Goal: Check status: Verify the current state of an ongoing process or item

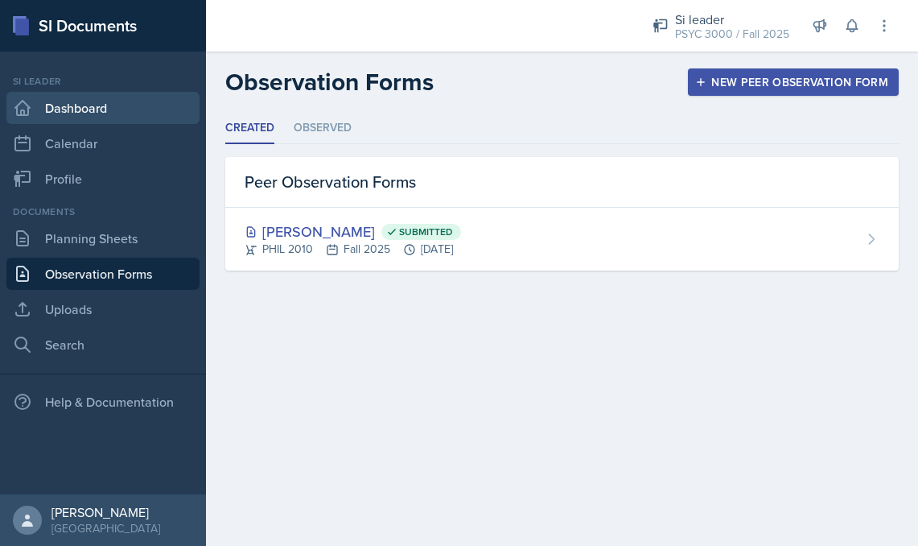
click at [87, 111] on link "Dashboard" at bounding box center [102, 108] width 193 height 32
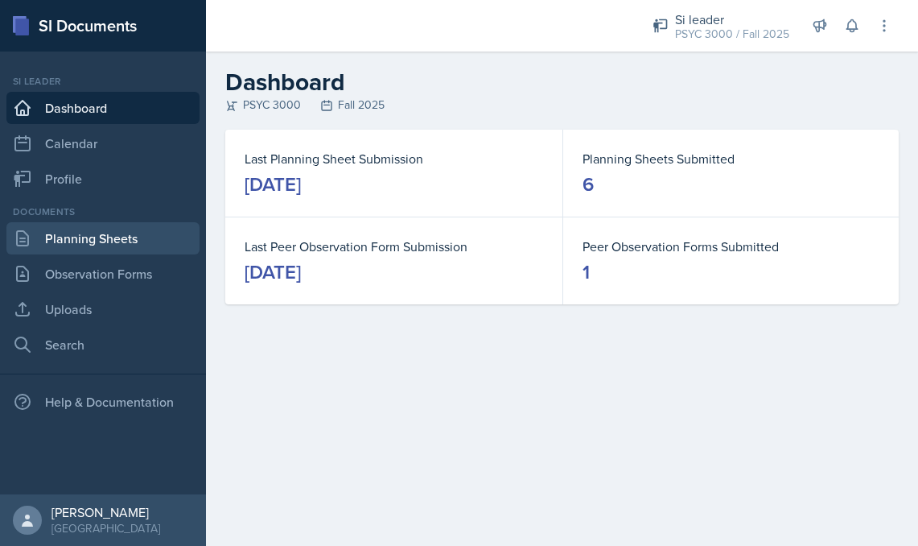
click at [121, 243] on link "Planning Sheets" at bounding box center [102, 238] width 193 height 32
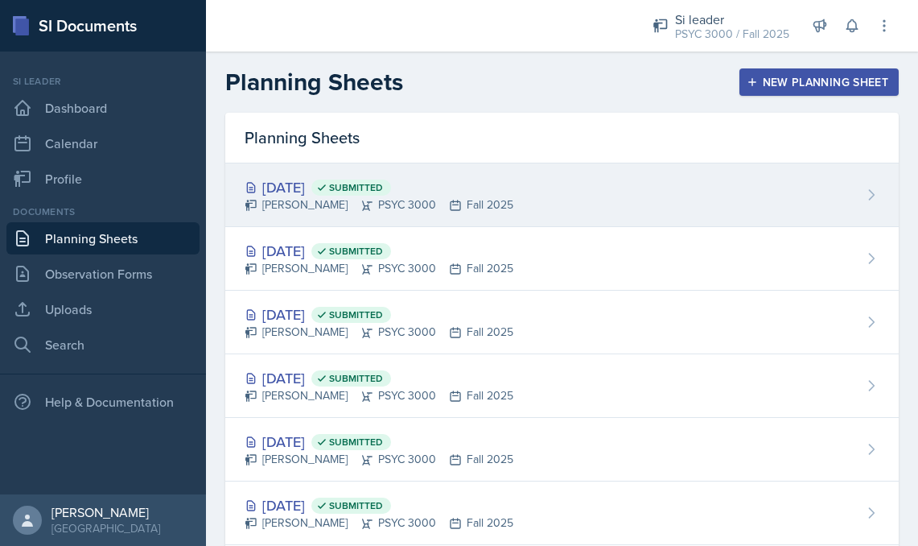
click at [335, 197] on div "[DATE] Submitted" at bounding box center [379, 187] width 269 height 22
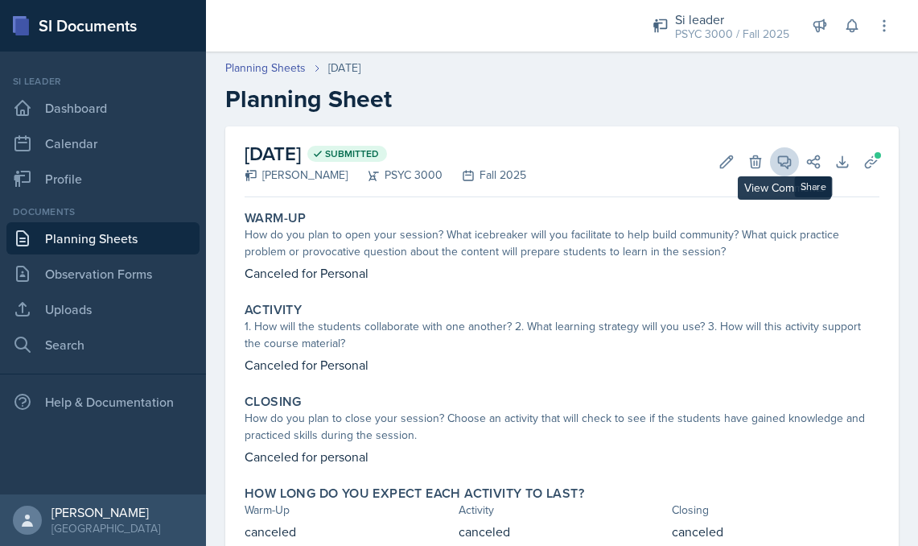
click at [776, 164] on icon at bounding box center [784, 162] width 16 height 16
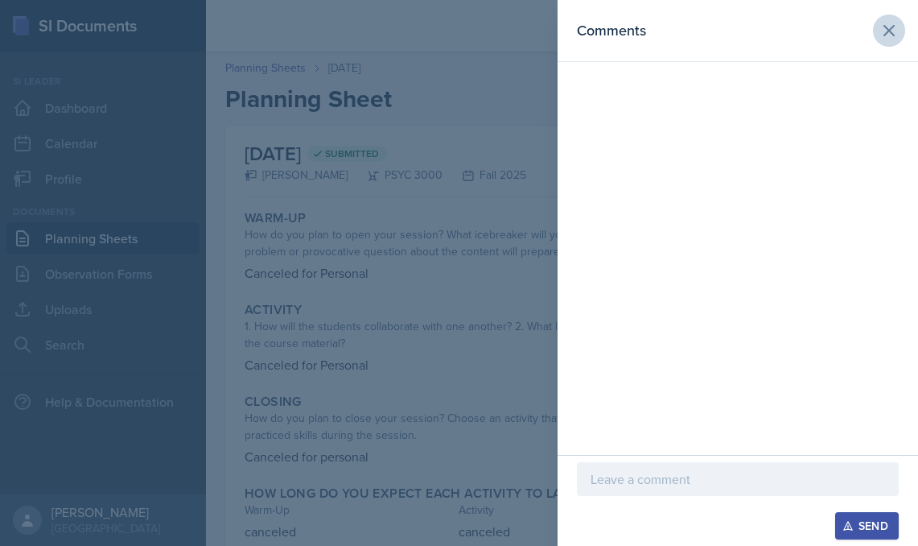
click at [890, 30] on icon at bounding box center [889, 31] width 10 height 10
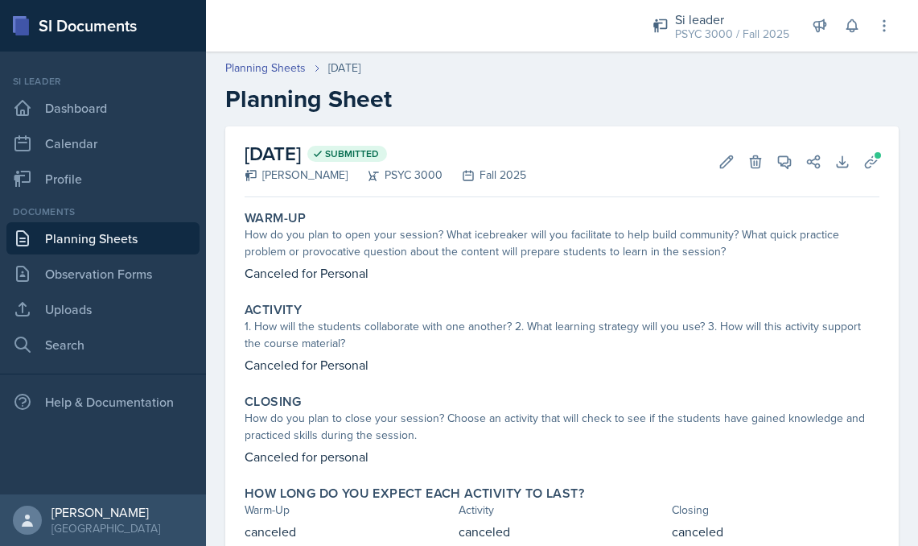
click at [97, 237] on link "Planning Sheets" at bounding box center [102, 238] width 193 height 32
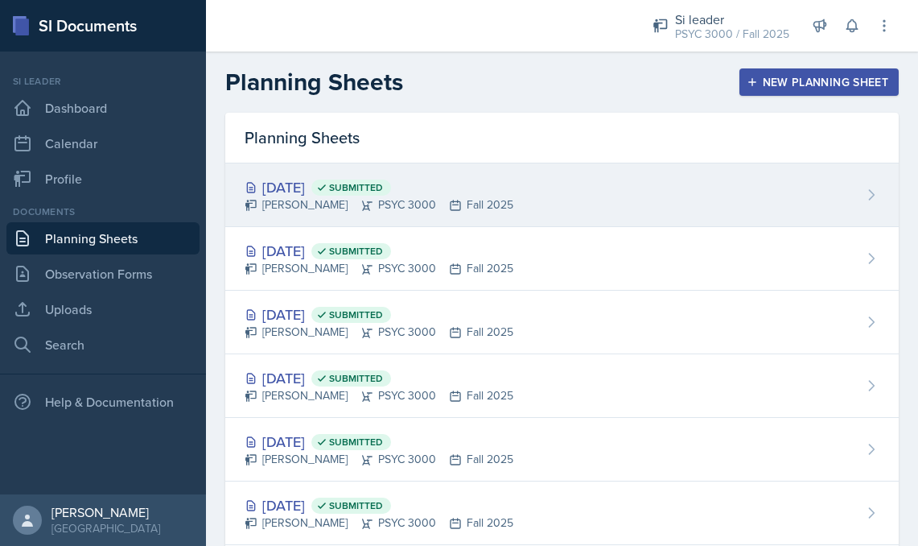
click at [282, 224] on div "[DATE] Submitted [PERSON_NAME] PSYC 3000 Fall 2025" at bounding box center [561, 195] width 673 height 64
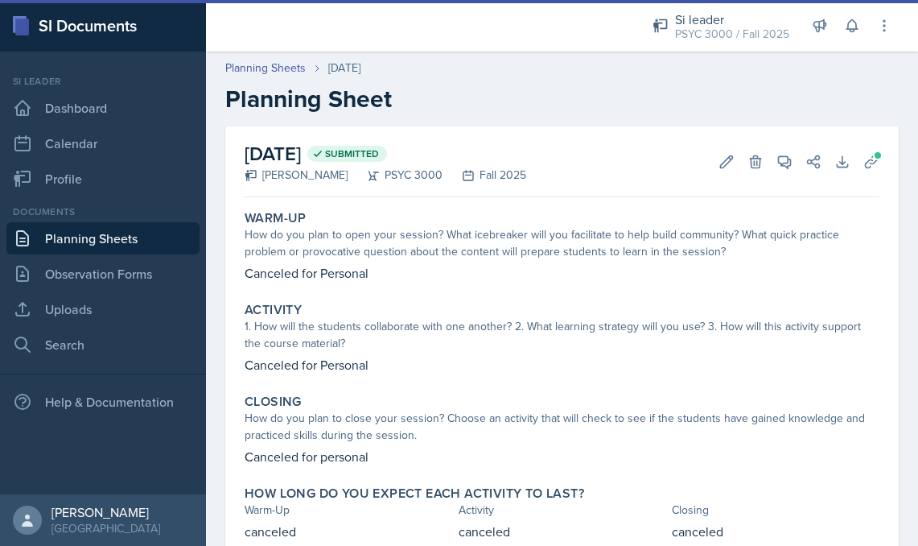
click at [56, 230] on link "Planning Sheets" at bounding box center [102, 238] width 193 height 32
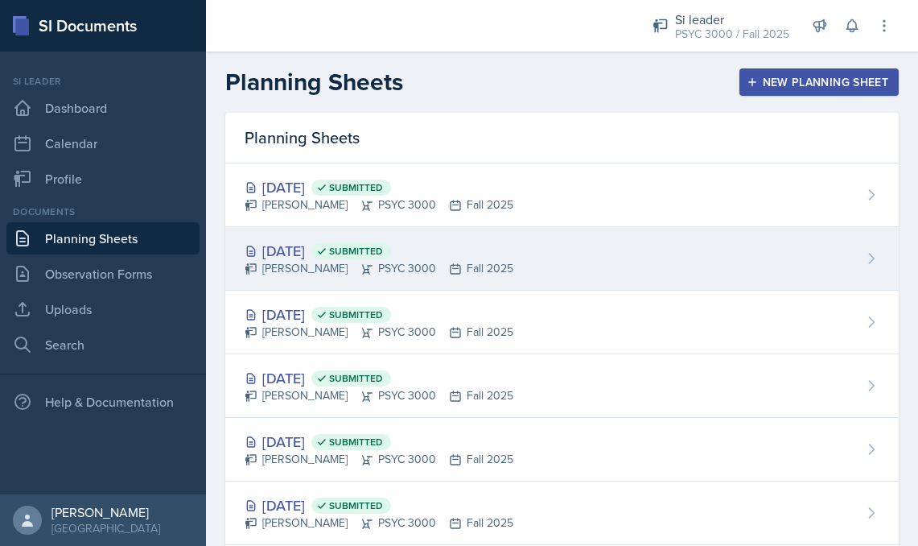
click at [360, 272] on icon at bounding box center [366, 268] width 13 height 13
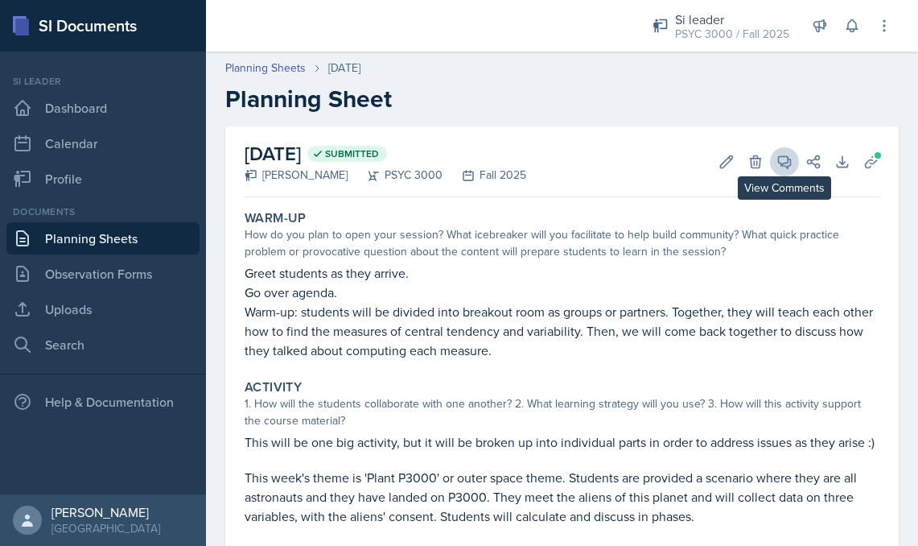
click at [776, 157] on icon at bounding box center [784, 162] width 16 height 16
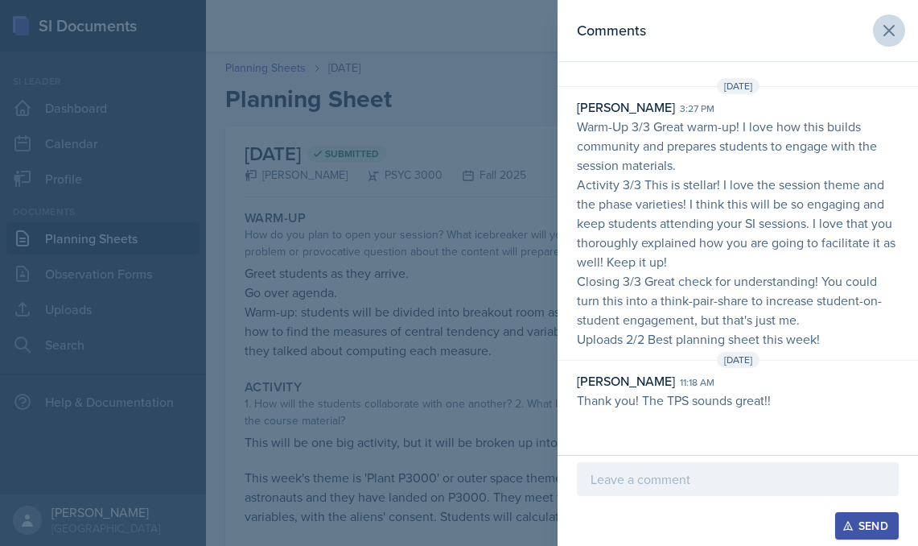
click at [897, 31] on icon at bounding box center [888, 30] width 19 height 19
